Goal: Information Seeking & Learning: Learn about a topic

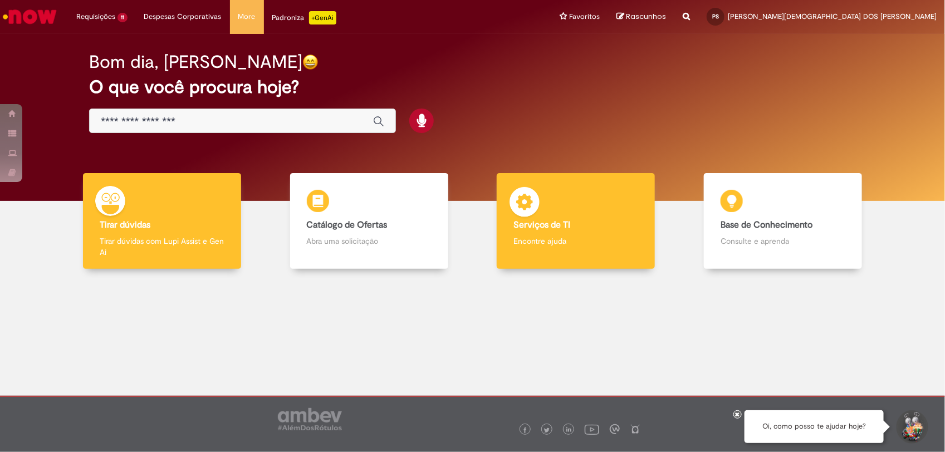
click at [553, 240] on p "Encontre ajuda" at bounding box center [575, 241] width 125 height 11
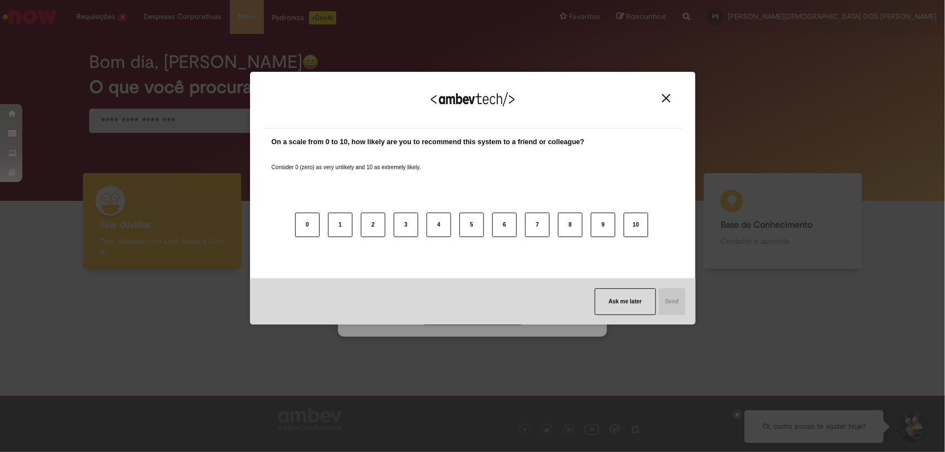
click at [663, 99] on img "Close" at bounding box center [666, 98] width 8 height 8
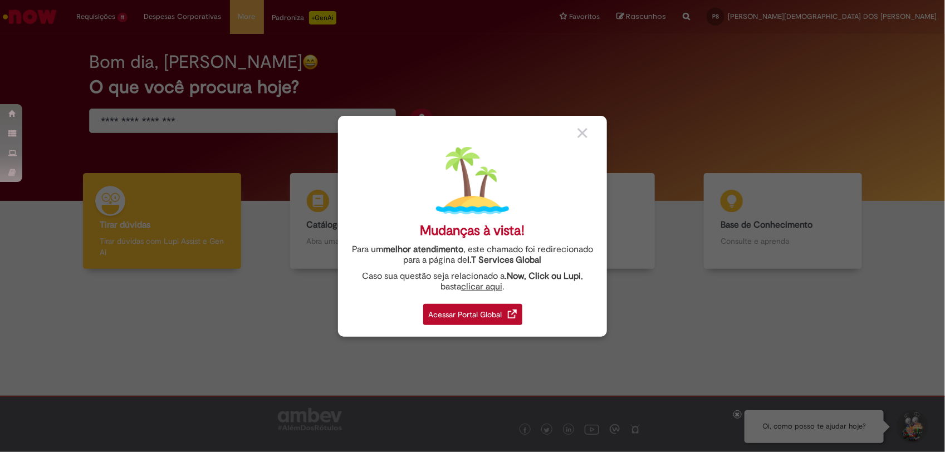
click at [486, 319] on div "Acessar Portal Global" at bounding box center [472, 314] width 99 height 21
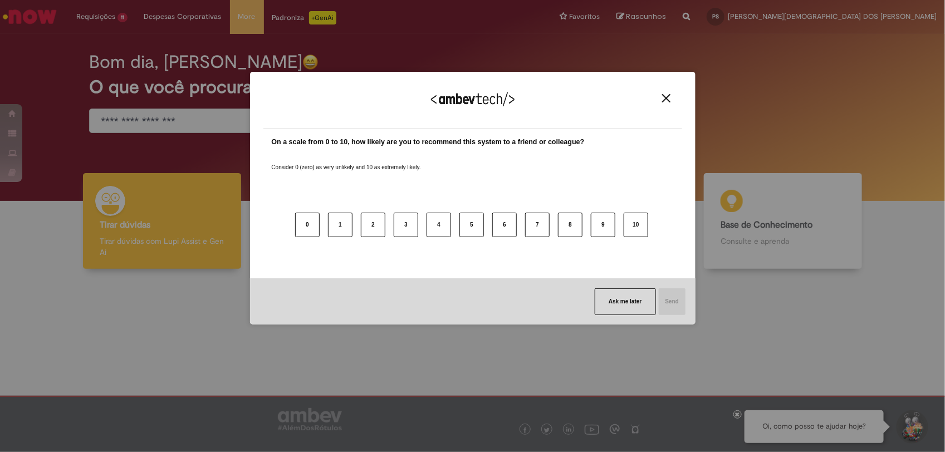
click at [553, 254] on div "0 1 2 3 4 5 6 7 8 9 10" at bounding box center [473, 218] width 402 height 88
click at [673, 101] on button "Close" at bounding box center [666, 98] width 15 height 9
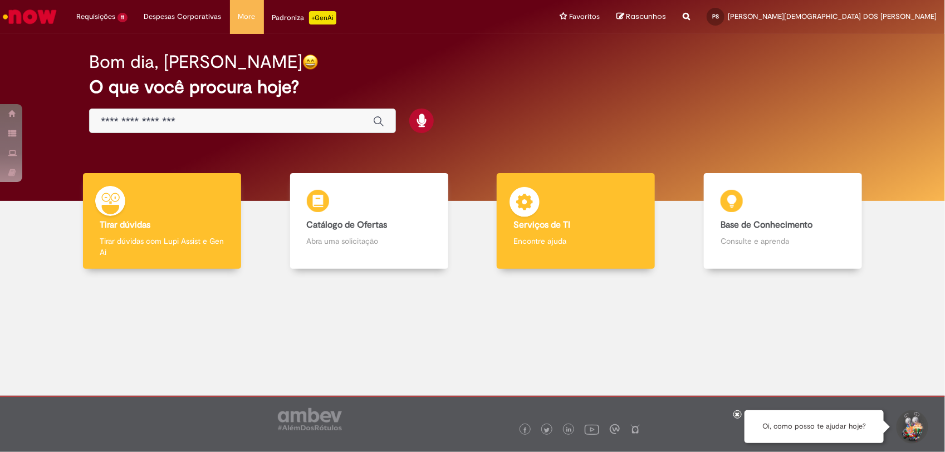
click at [553, 248] on div "Serviços de TI Serviços de TI Encontre ajuda" at bounding box center [576, 221] width 158 height 96
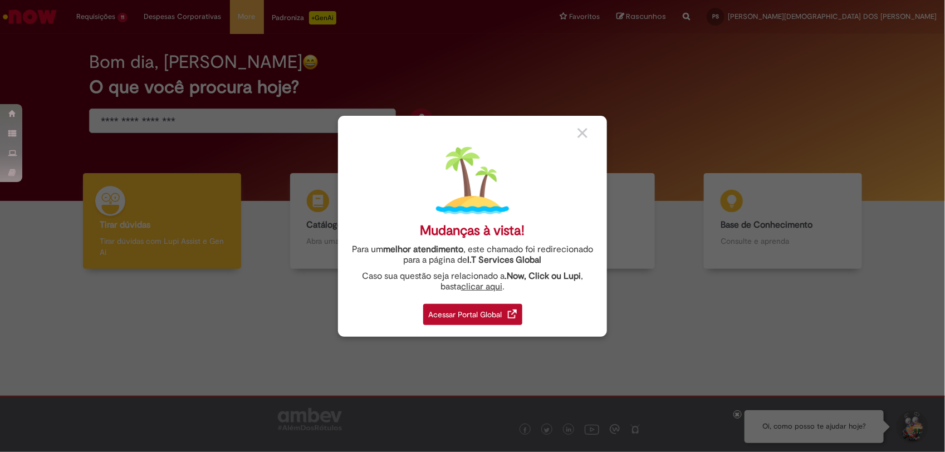
click at [491, 311] on div "Acessar Portal Global" at bounding box center [472, 314] width 99 height 21
